Goal: Navigation & Orientation: Find specific page/section

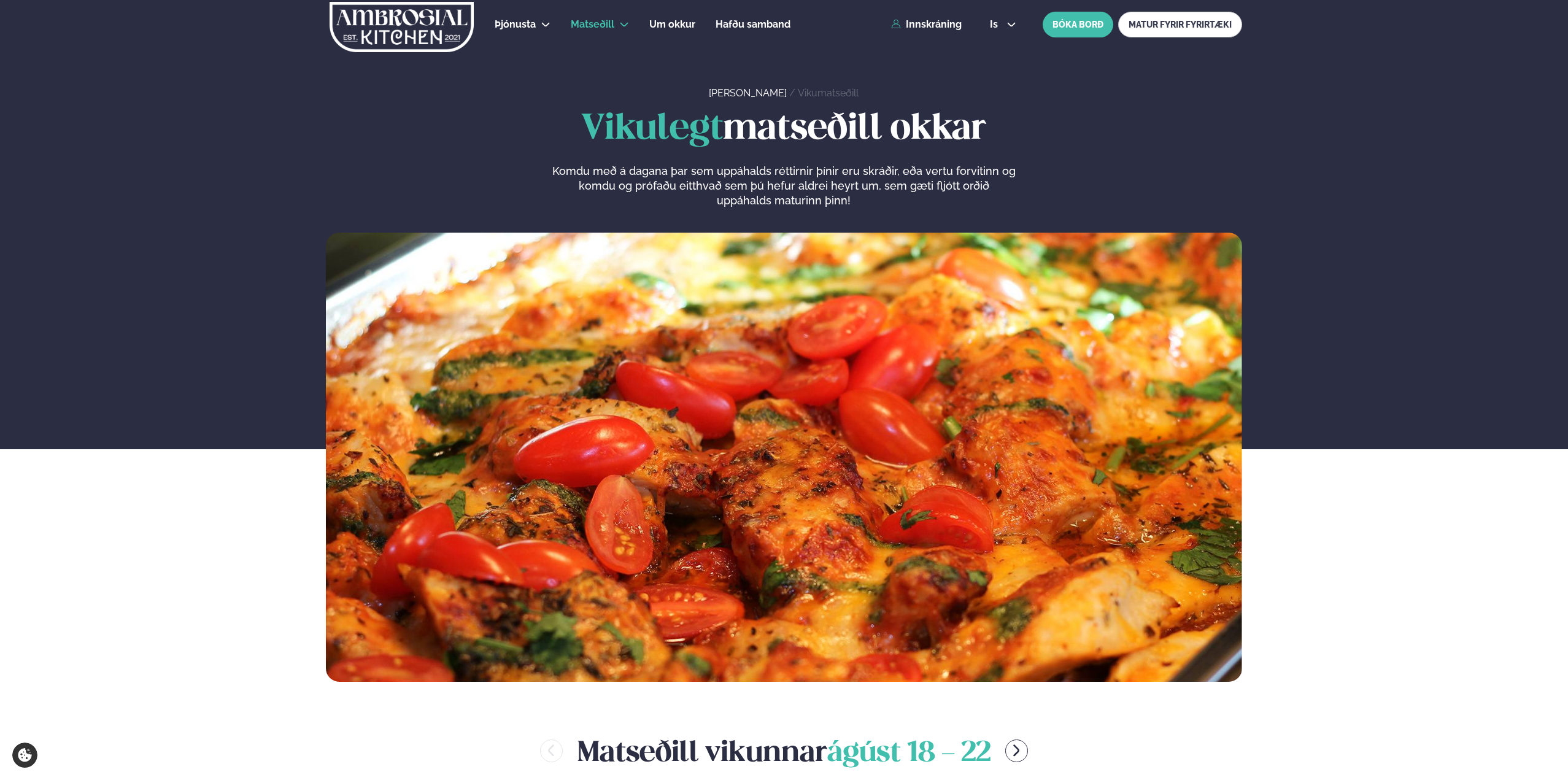
click at [423, 24] on img at bounding box center [401, 27] width 146 height 50
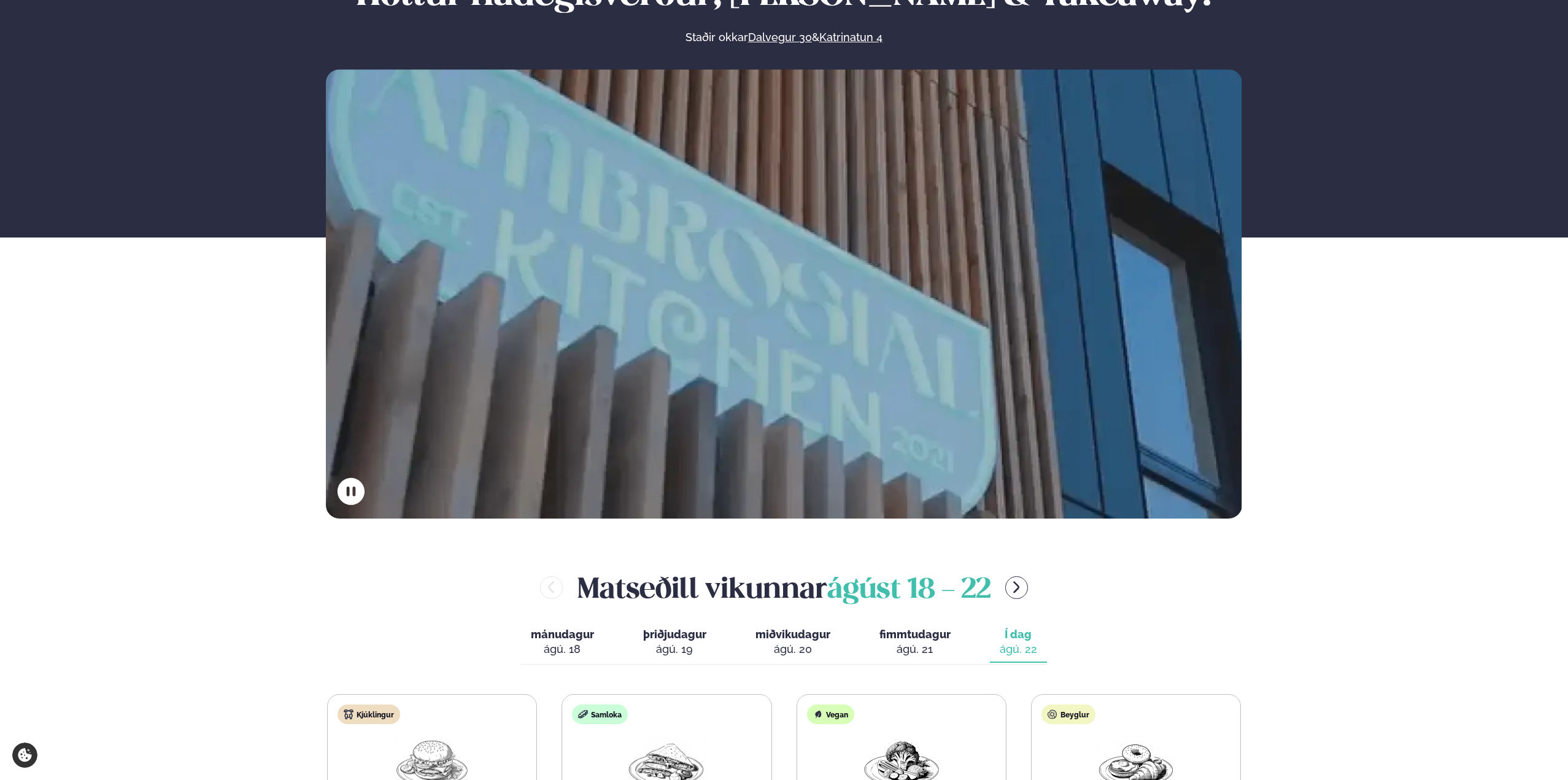
scroll to position [184, 0]
click at [855, 36] on link "Katrinatun 4" at bounding box center [850, 36] width 63 height 14
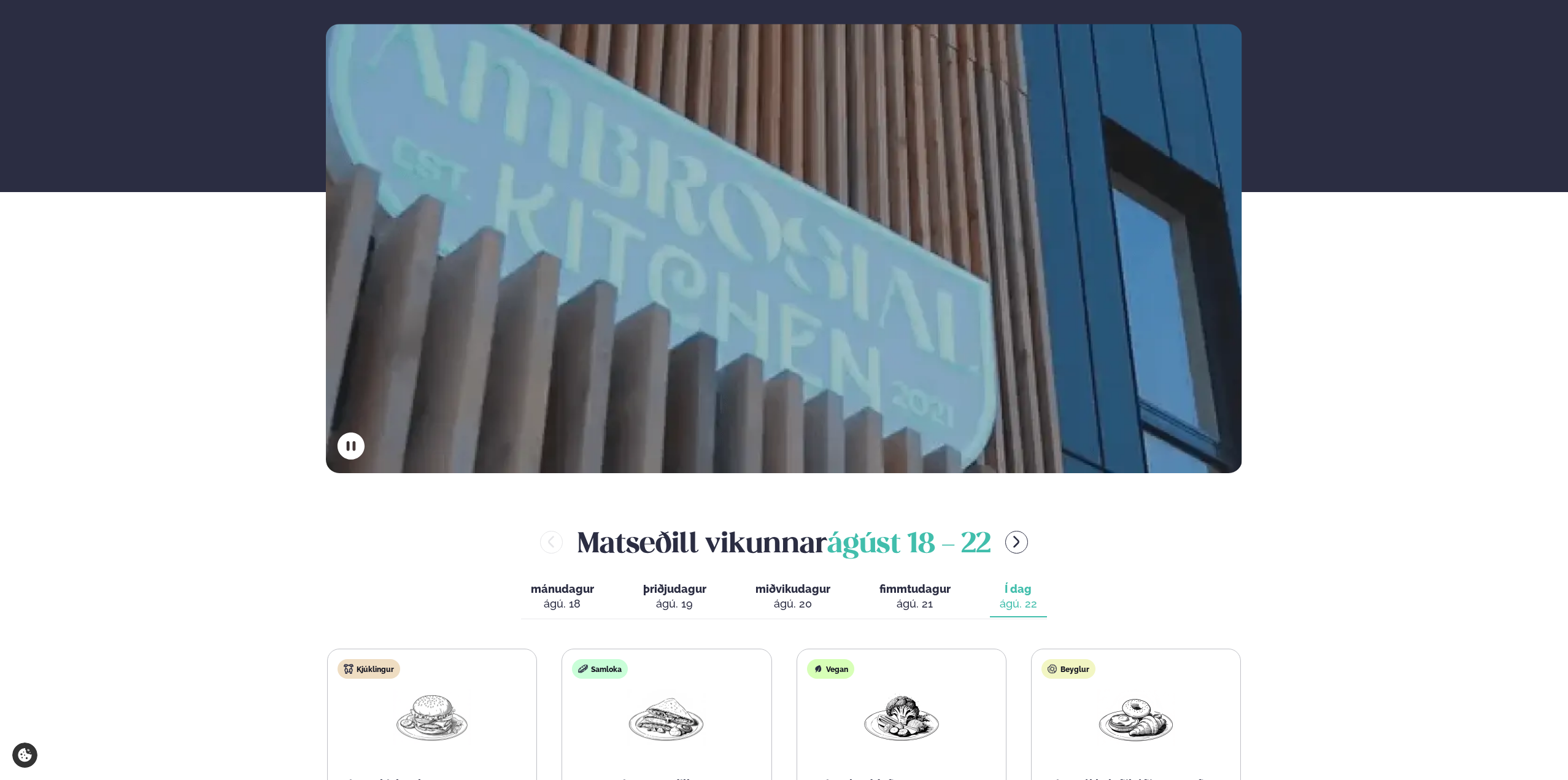
scroll to position [369, 0]
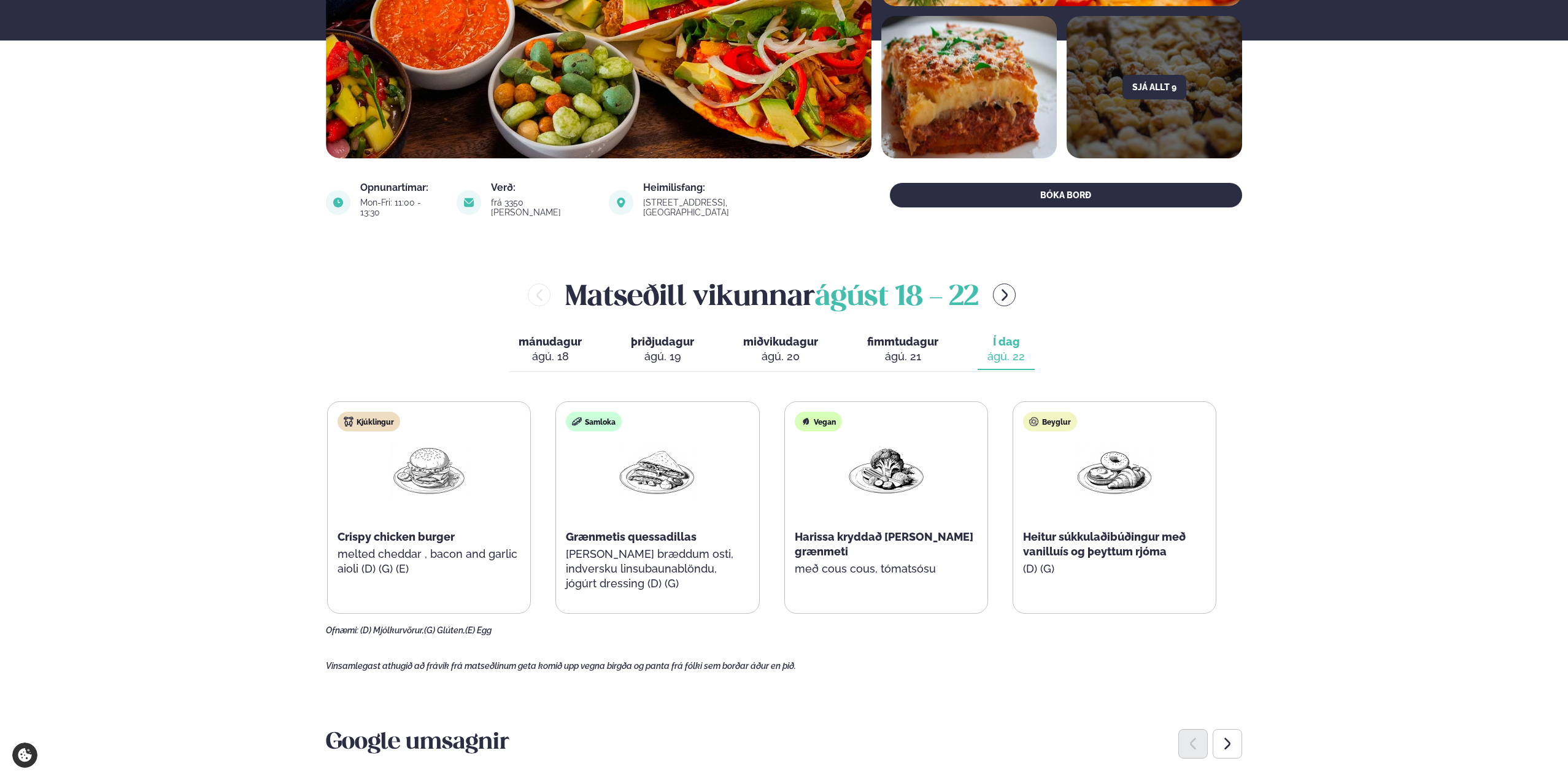
scroll to position [307, 0]
